Goal: Task Accomplishment & Management: Manage account settings

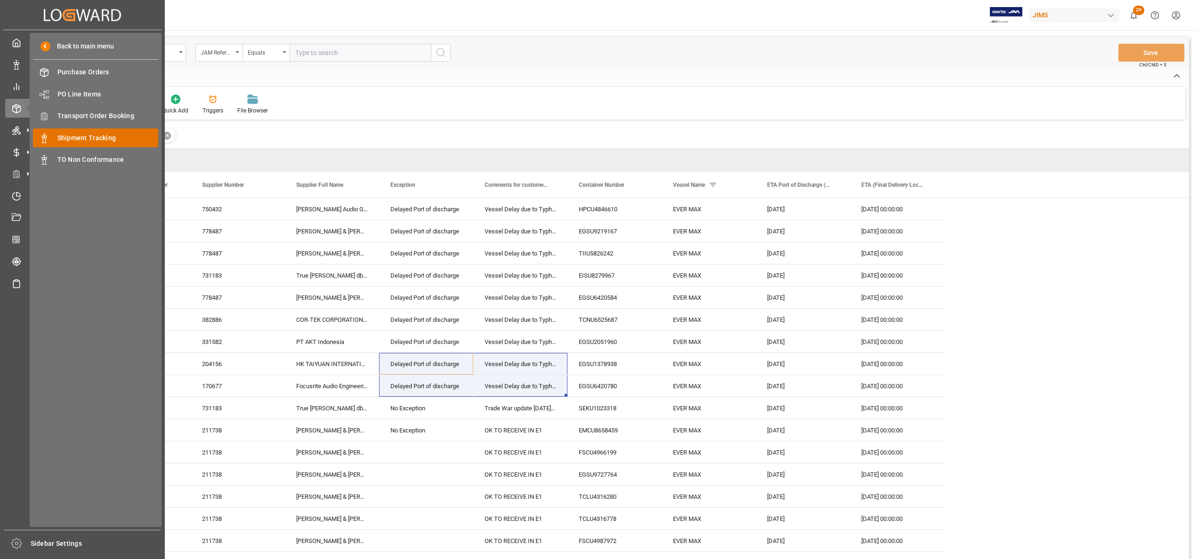
scroll to position [0, 0]
click at [92, 137] on span "Shipment Tracking" at bounding box center [107, 138] width 101 height 10
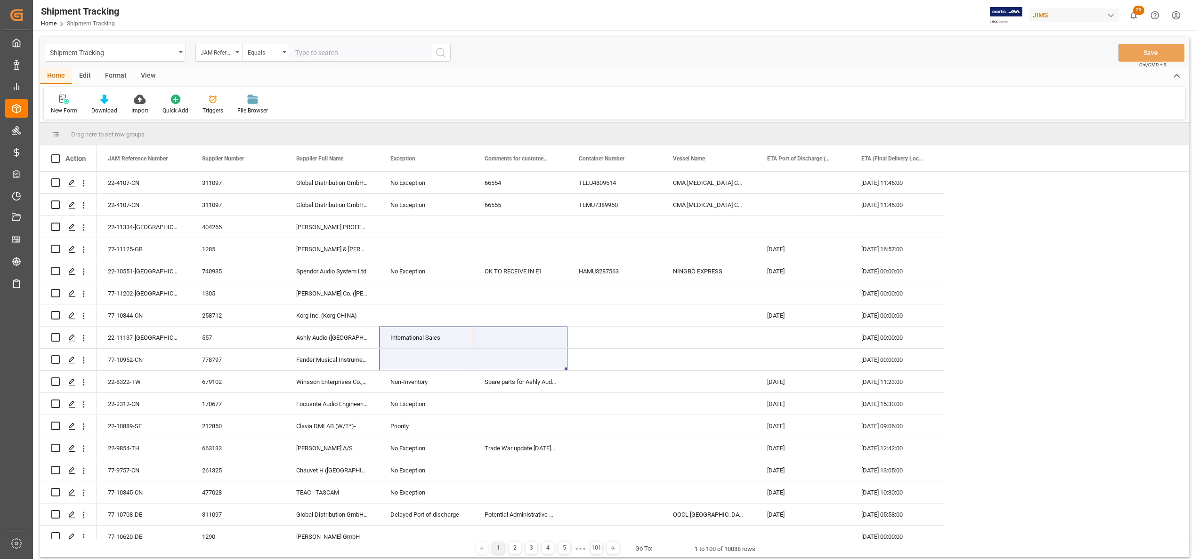
click at [424, 57] on input "text" at bounding box center [360, 53] width 141 height 18
paste input "77-10100-CN"
type input "77-10100-CN"
click at [437, 57] on icon "search button" at bounding box center [440, 52] width 11 height 11
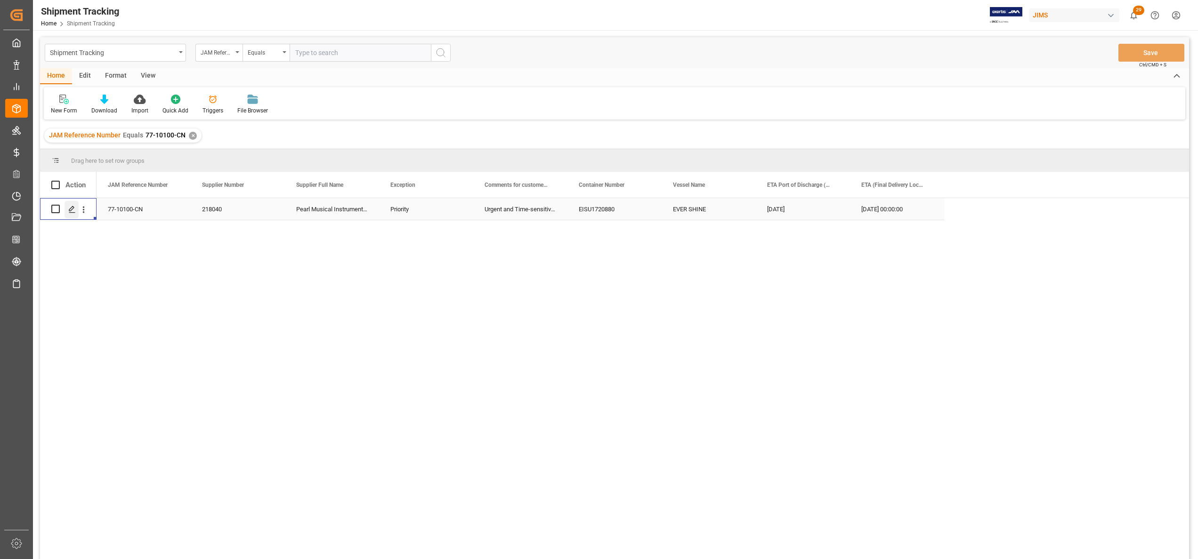
click at [69, 212] on icon "Press SPACE to select this row." at bounding box center [72, 210] width 8 height 8
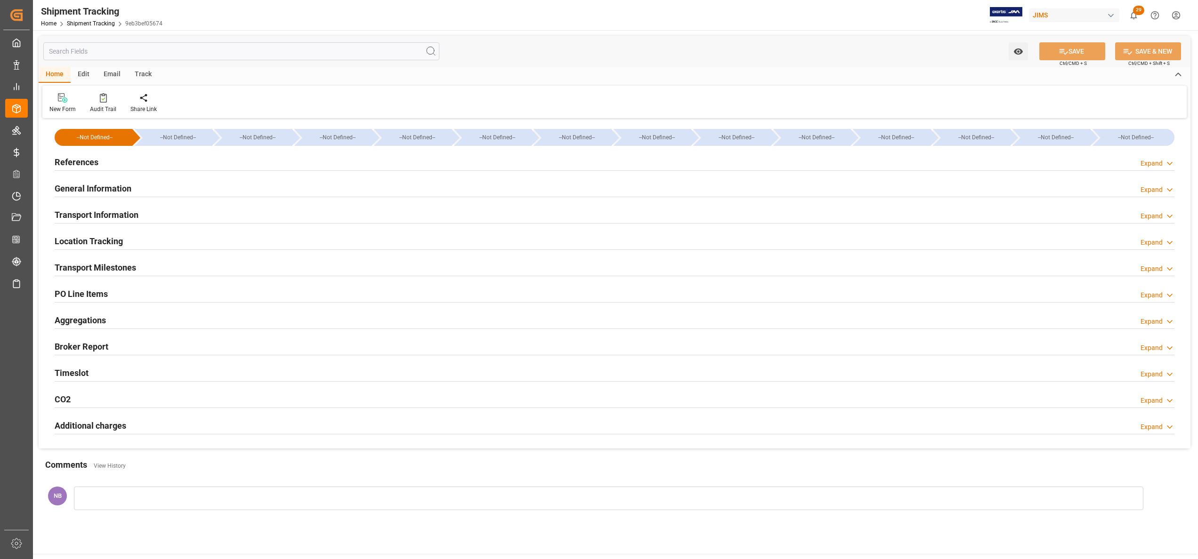
type input "[DATE] 00:00"
type input "[DATE]"
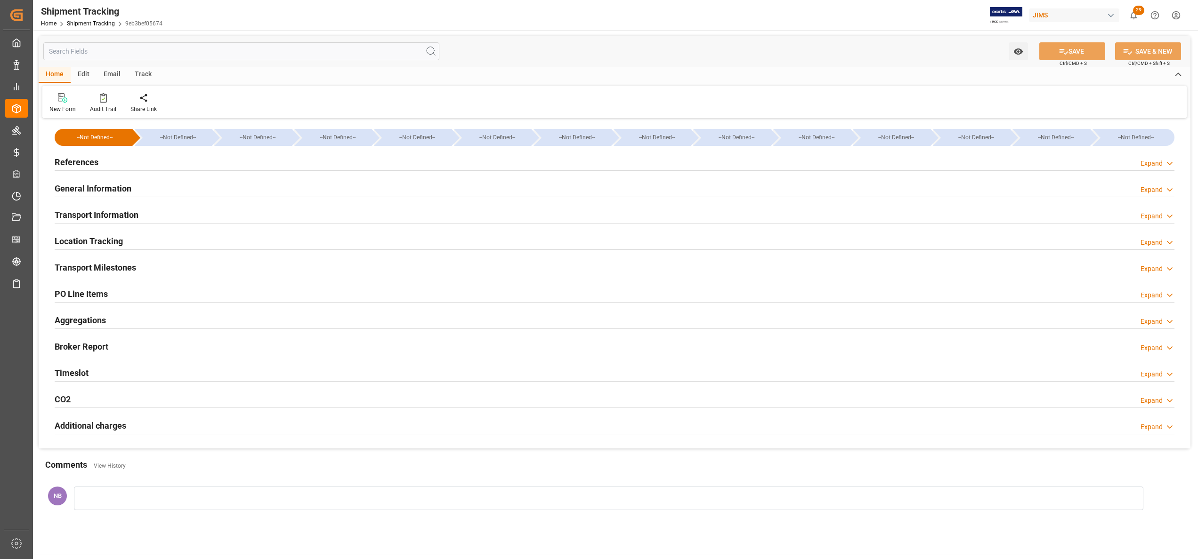
type input "[DATE] 00:00"
type input "[DATE] 12:00"
type input "[DATE]"
type input "[DATE] 23:00"
type input "[DATE]"
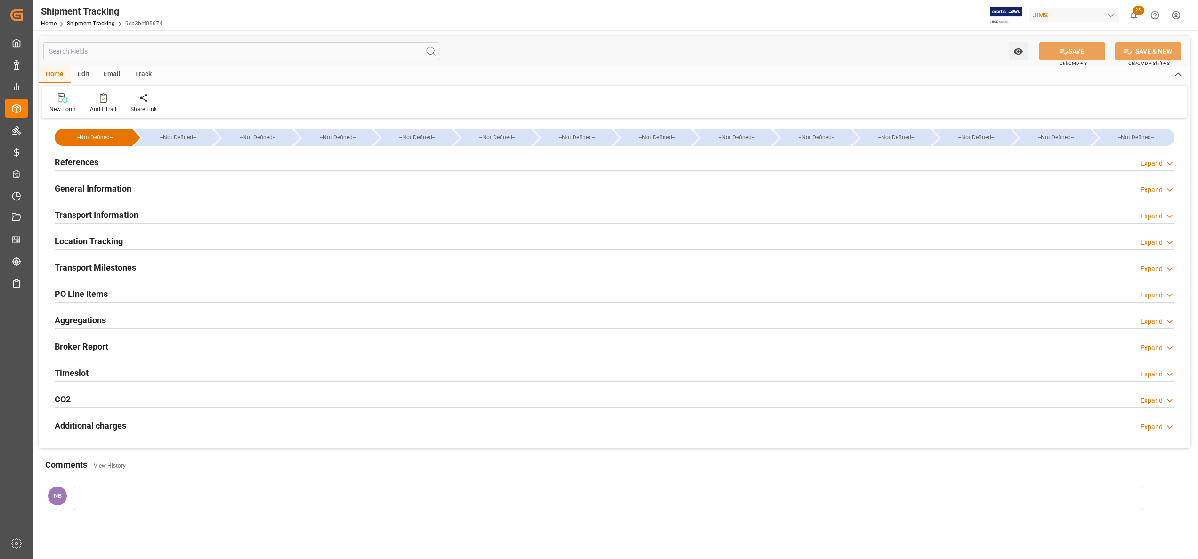
type input "[DATE]"
type input "[DATE] 00:00"
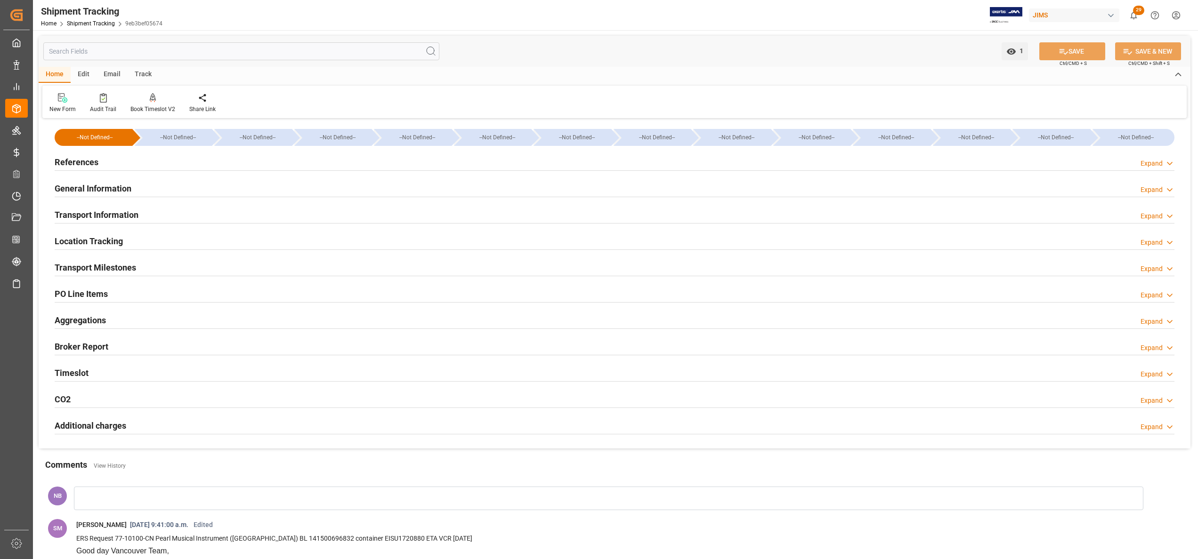
click at [116, 239] on h2 "Location Tracking" at bounding box center [89, 241] width 68 height 13
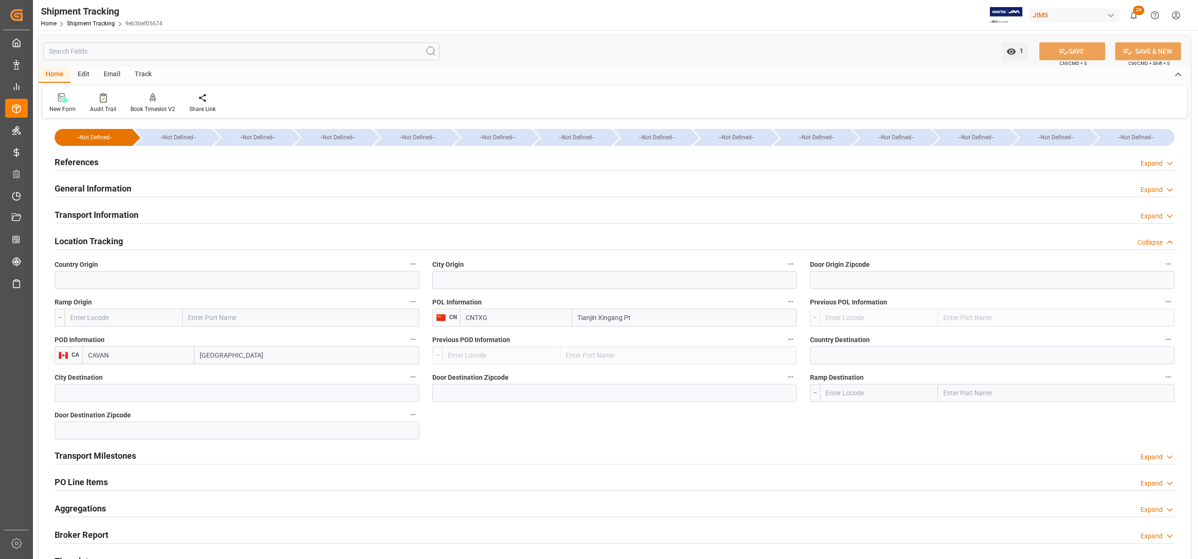
click at [106, 247] on h2 "Location Tracking" at bounding box center [89, 241] width 68 height 13
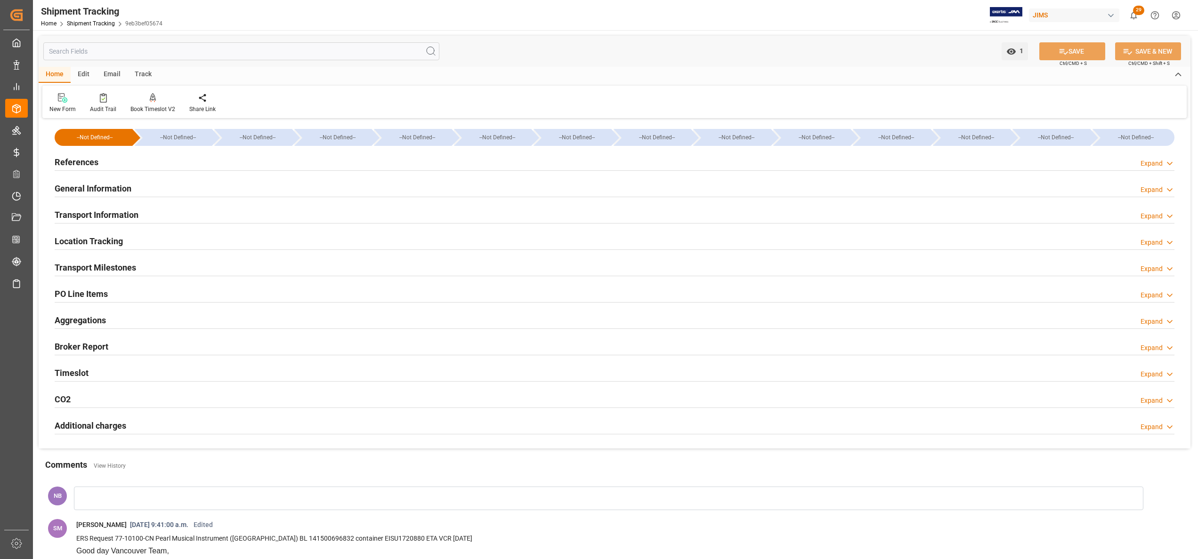
click at [113, 270] on h2 "Transport Milestones" at bounding box center [95, 267] width 81 height 13
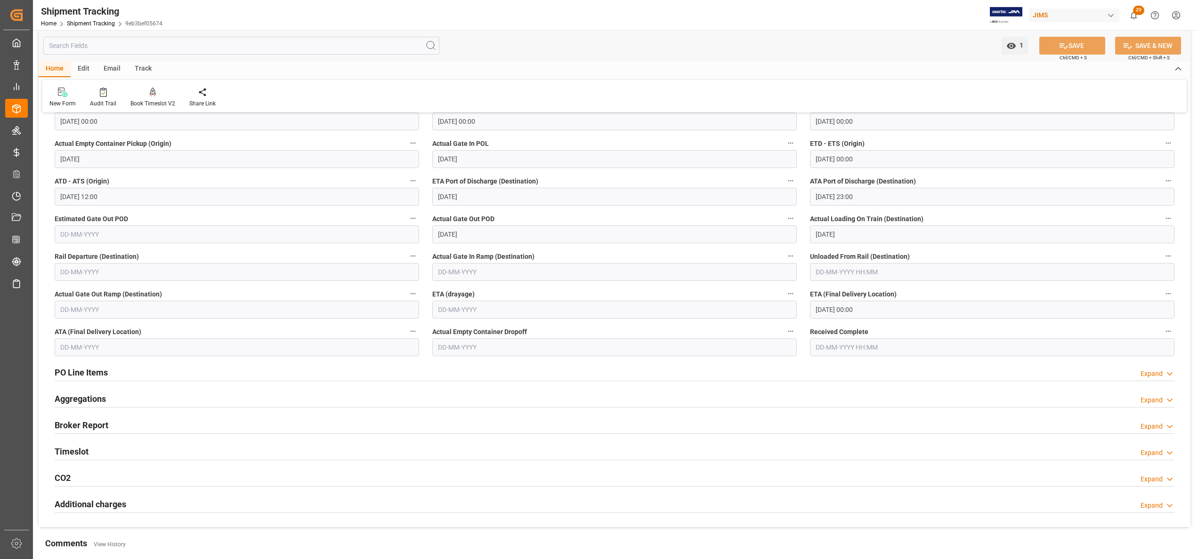
scroll to position [188, 0]
